Goal: Information Seeking & Learning: Check status

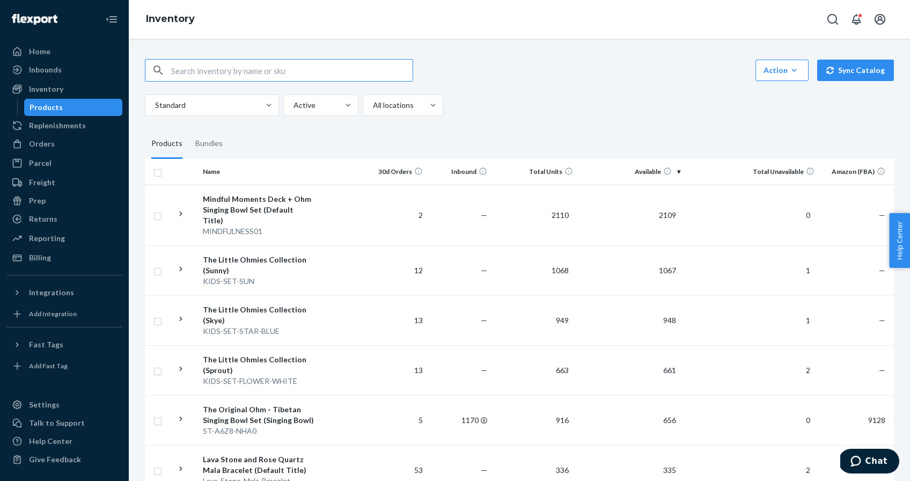
click at [283, 68] on input "text" at bounding box center [291, 70] width 241 height 21
type input "original ohm"
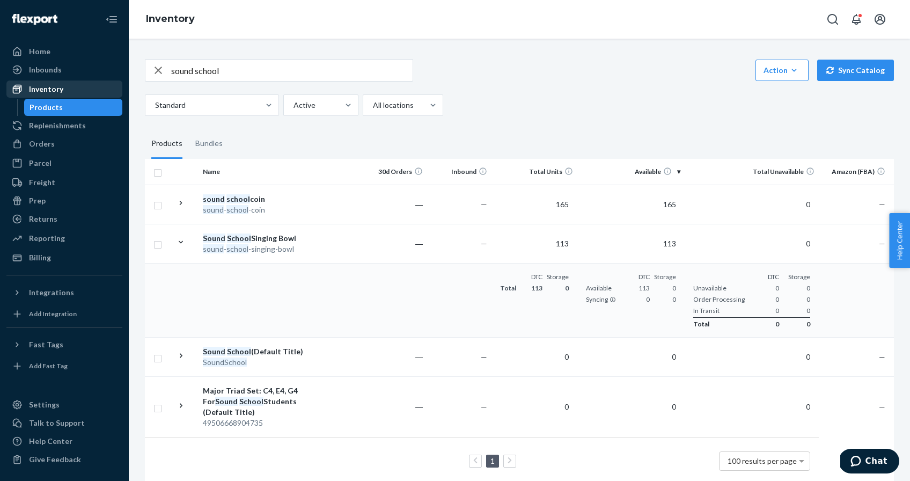
click at [71, 89] on div "Inventory" at bounding box center [65, 89] width 114 height 15
click at [62, 90] on div "Inventory" at bounding box center [46, 89] width 34 height 11
click at [59, 89] on div "Inventory" at bounding box center [46, 89] width 34 height 11
click at [46, 71] on div "Inbounds" at bounding box center [45, 69] width 33 height 11
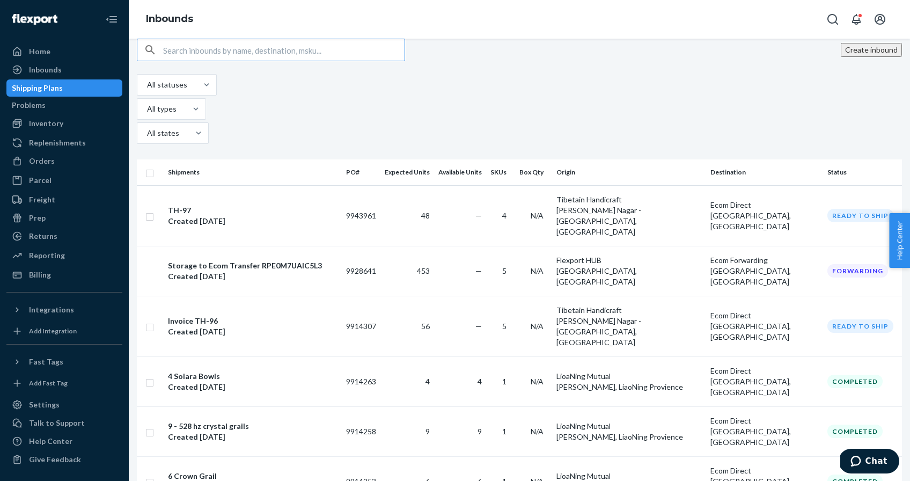
click at [200, 61] on input "text" at bounding box center [283, 49] width 241 height 21
click at [57, 123] on div "Inventory" at bounding box center [46, 123] width 34 height 11
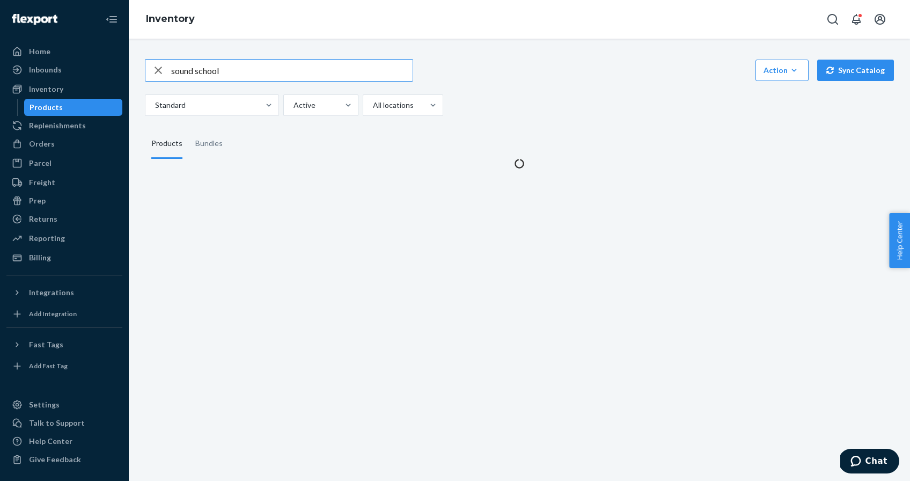
click at [224, 75] on input "sound school" at bounding box center [291, 70] width 241 height 21
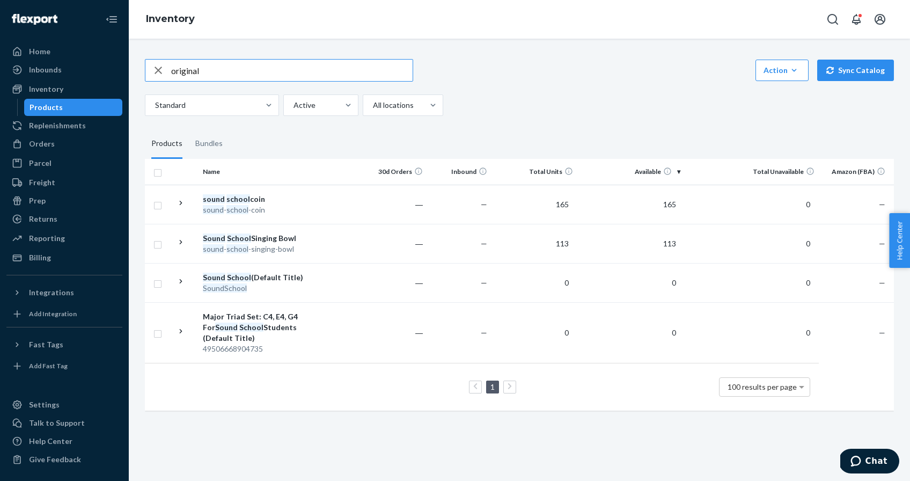
type input "original"
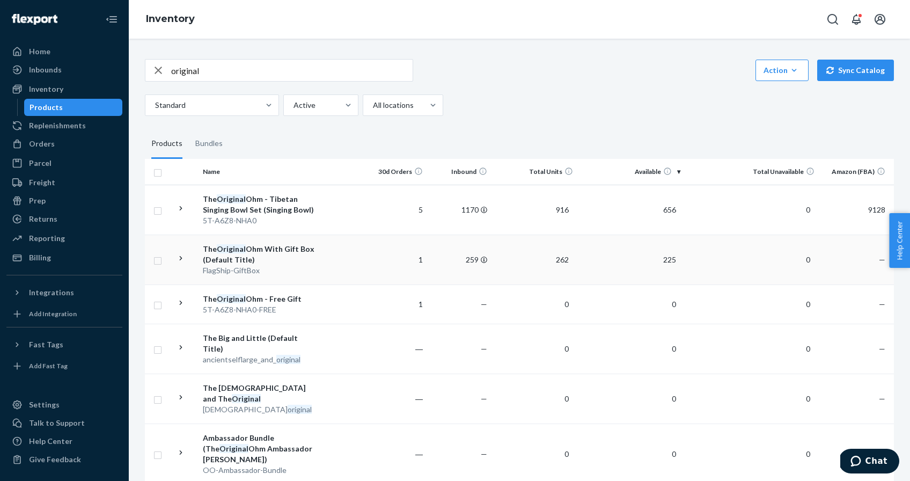
click at [351, 263] on td at bounding box center [340, 259] width 43 height 50
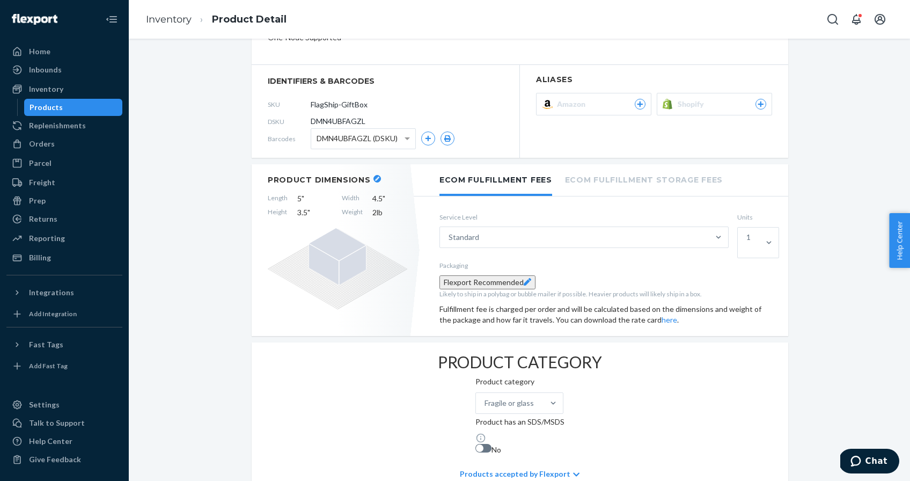
scroll to position [68, 0]
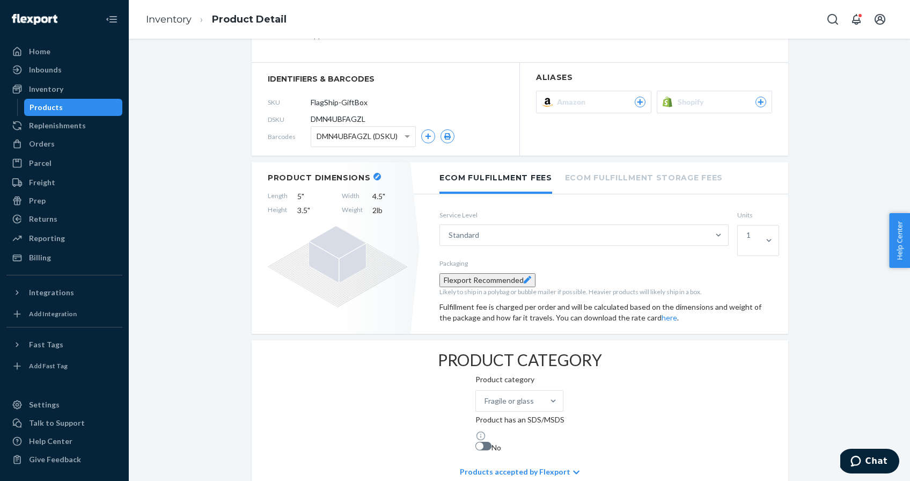
click at [724, 113] on button "Shopify" at bounding box center [714, 102] width 115 height 23
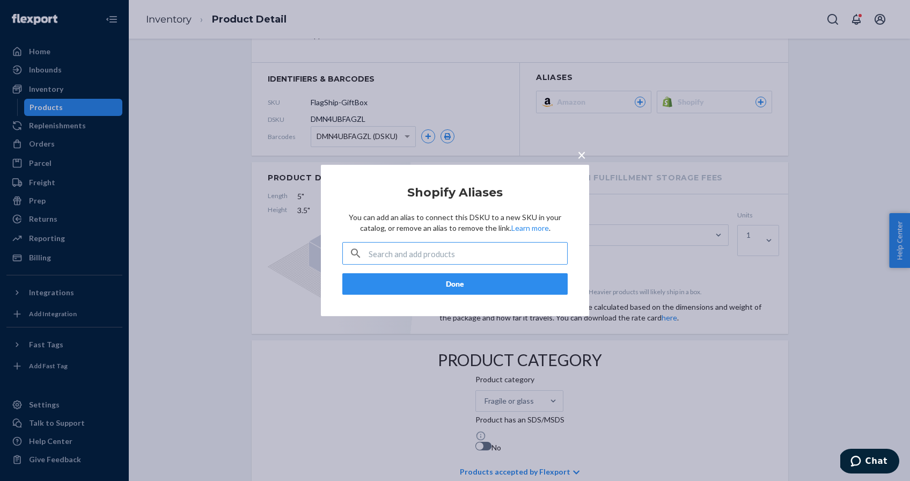
click at [492, 254] on input "text" at bounding box center [468, 253] width 199 height 21
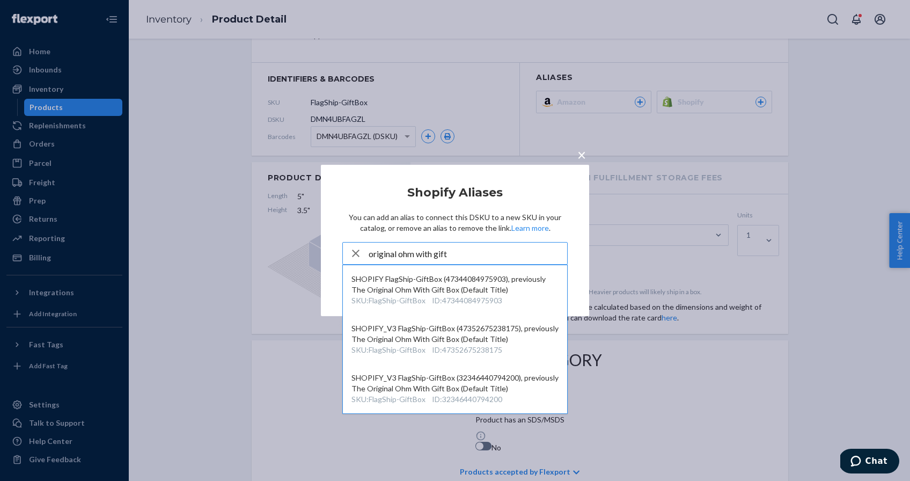
type input "original ohm with gift"
click at [581, 162] on span "×" at bounding box center [581, 154] width 9 height 18
